Goal: Task Accomplishment & Management: Use online tool/utility

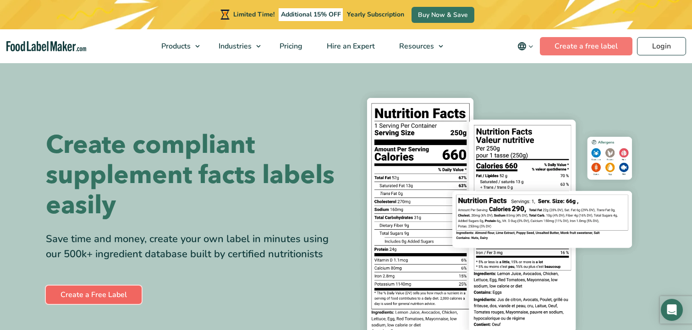
click at [96, 297] on link "Create a Free Label" at bounding box center [94, 295] width 96 height 18
